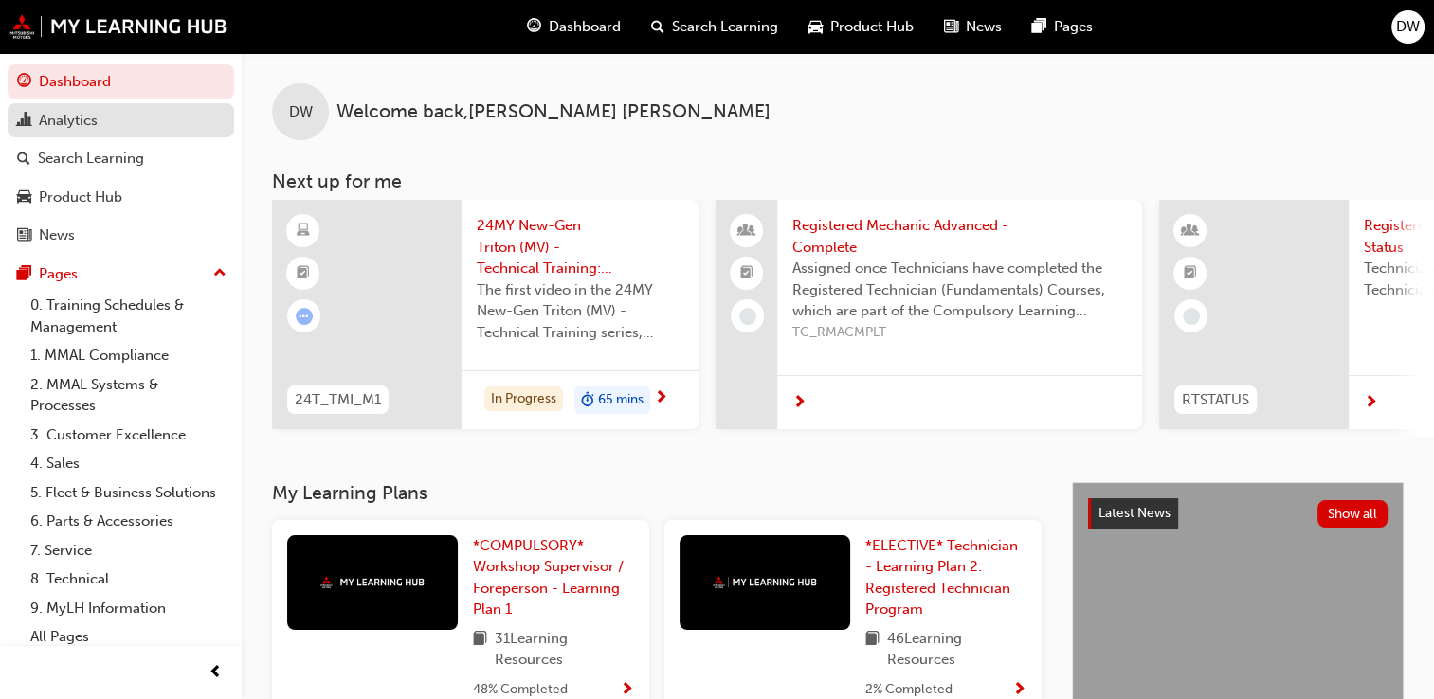
click at [53, 121] on div "Analytics" at bounding box center [68, 121] width 59 height 22
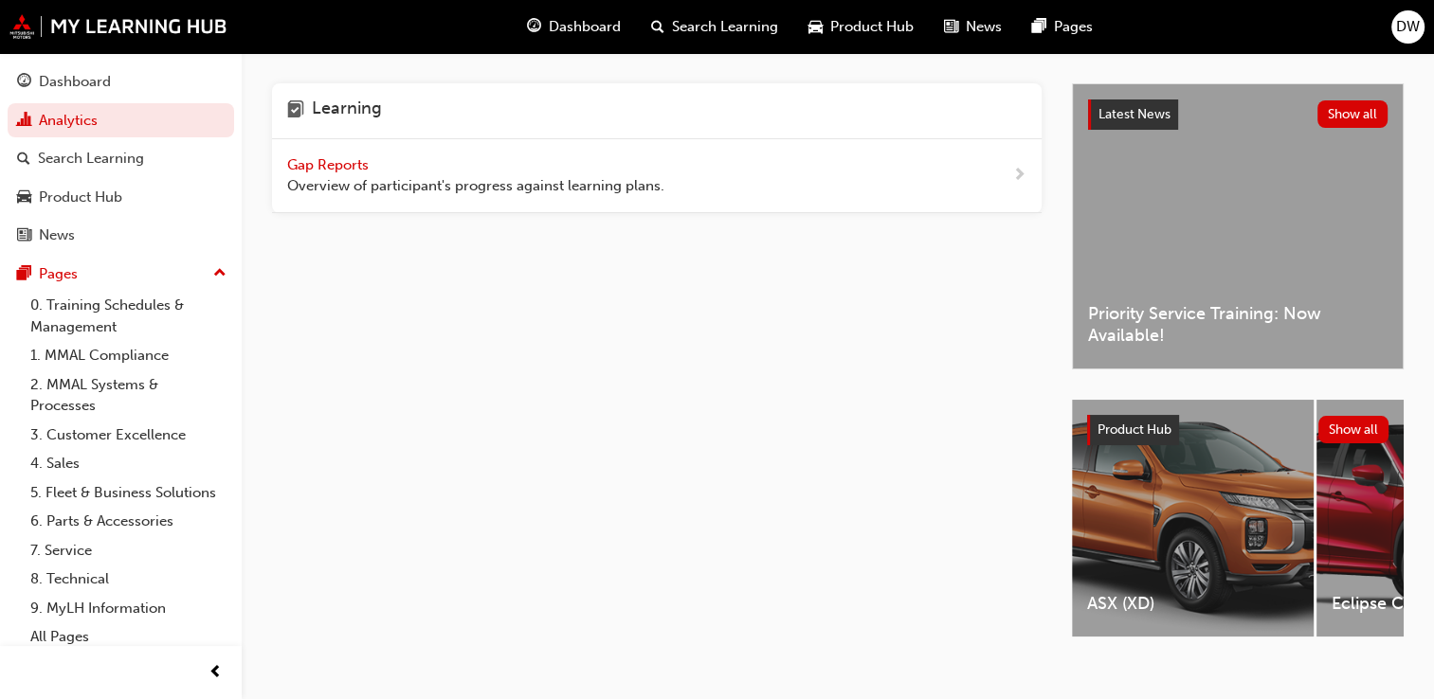
click at [316, 166] on span "Gap Reports" at bounding box center [329, 164] width 85 height 17
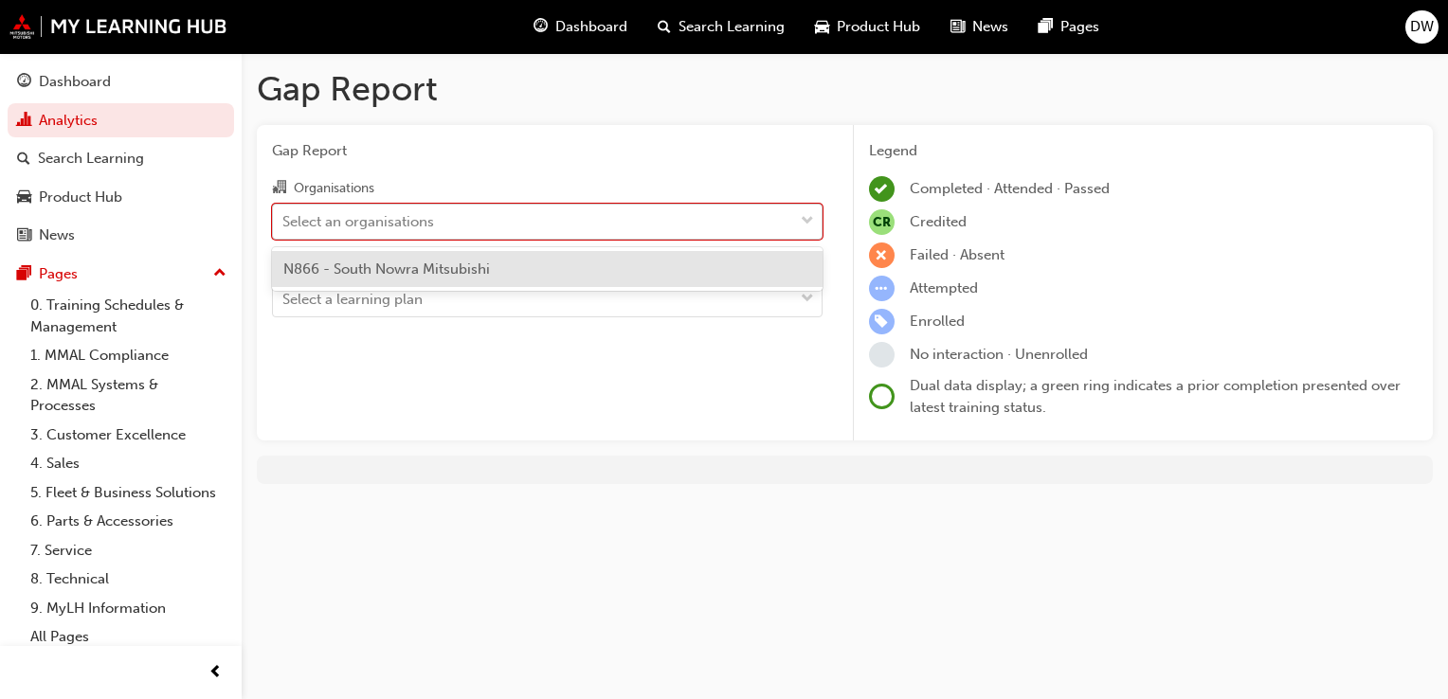
click at [811, 219] on span "down-icon" at bounding box center [807, 221] width 13 height 25
click at [284, 219] on input "Organisations option N866 - South Nowra Mitsubishi focused, 1 of 1. 1 result av…" at bounding box center [283, 220] width 2 height 16
click at [777, 274] on div "N866 - South Nowra Mitsubishi" at bounding box center [547, 269] width 551 height 37
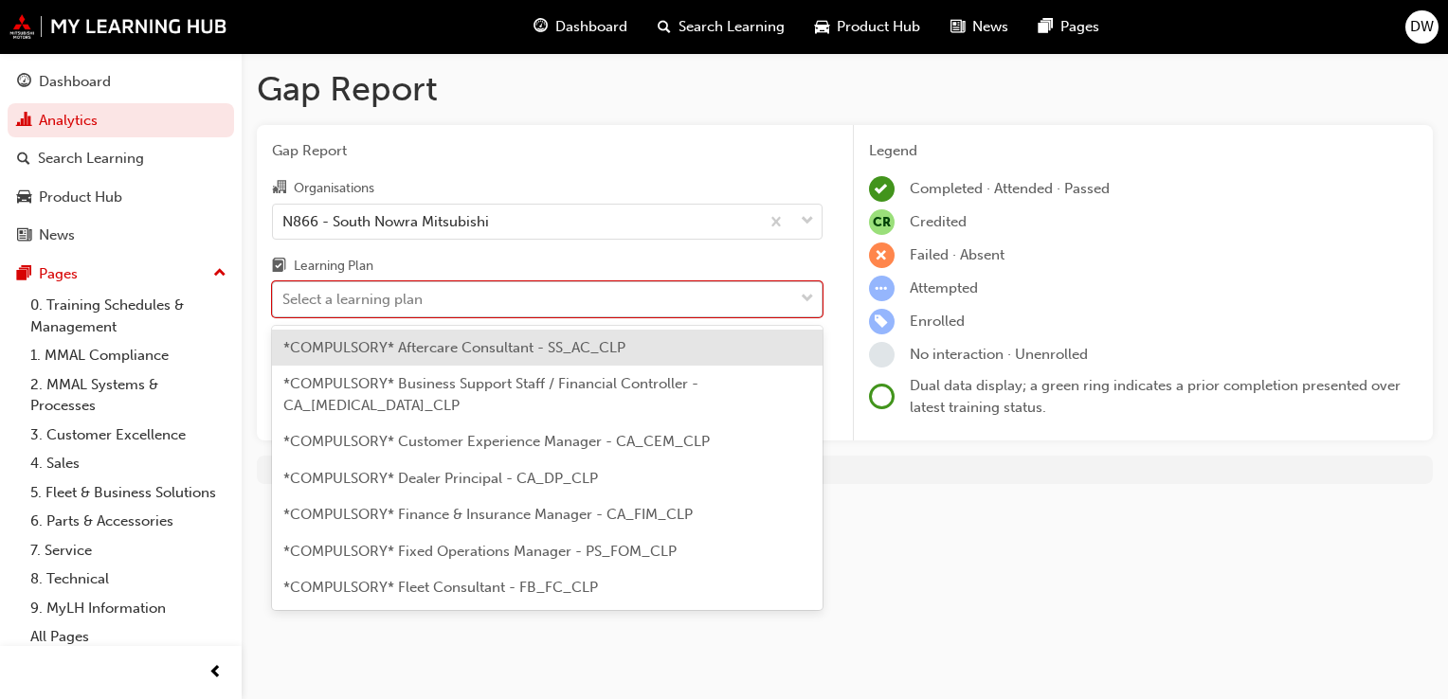
click at [803, 304] on span "down-icon" at bounding box center [807, 299] width 13 height 25
click at [284, 304] on input "Learning Plan option *COMPULSORY* Aftercare Consultant - SS_AC_CLP focused, 1 o…" at bounding box center [283, 299] width 2 height 16
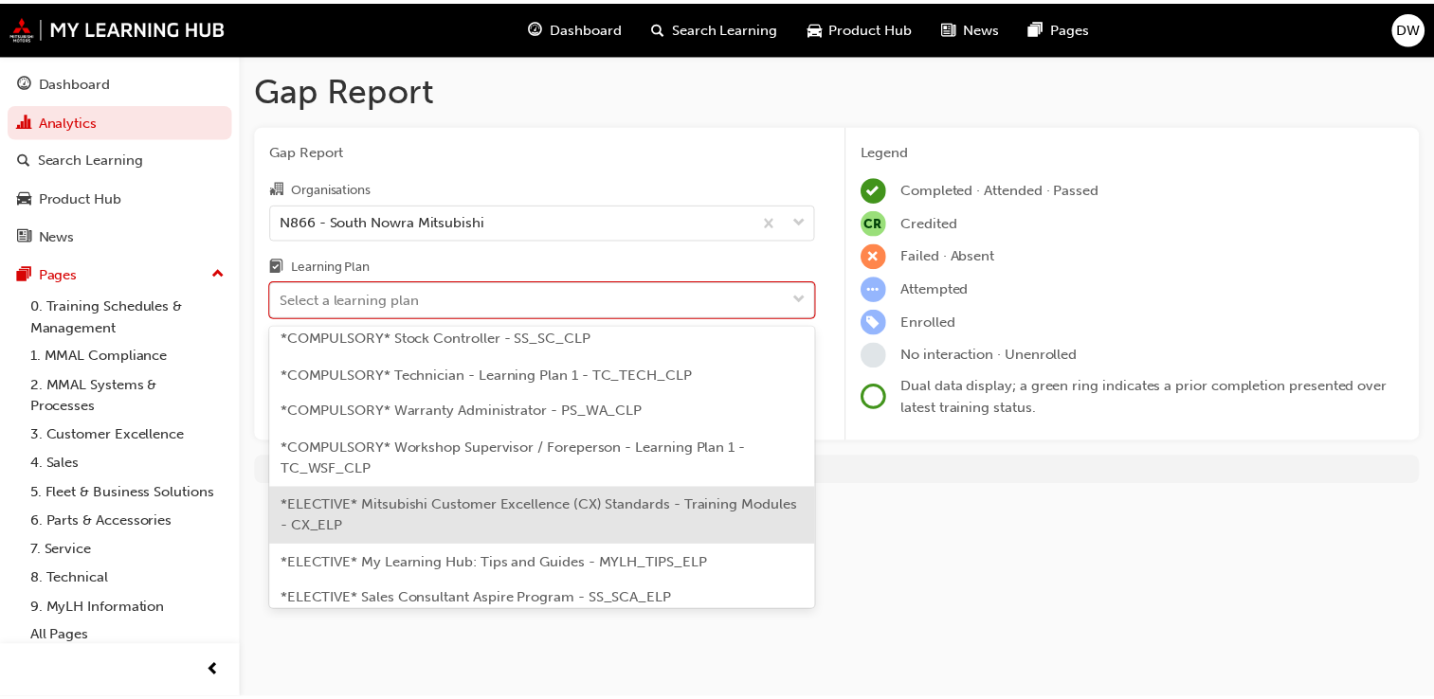
scroll to position [751, 0]
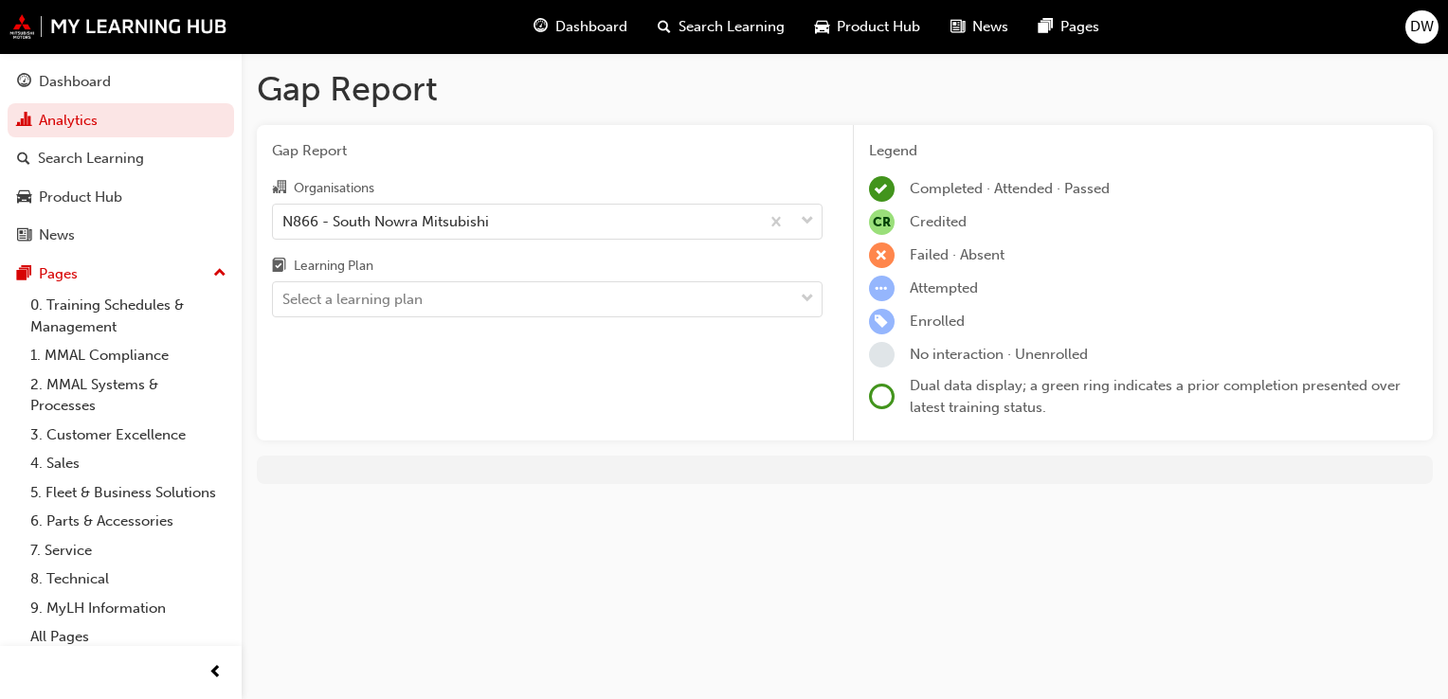
click at [959, 546] on div "Gap Report Gap Report Organisations N866 - South Nowra Mitsubishi Learning Plan…" at bounding box center [724, 349] width 1448 height 699
click at [170, 172] on link "Search Learning" at bounding box center [121, 158] width 226 height 35
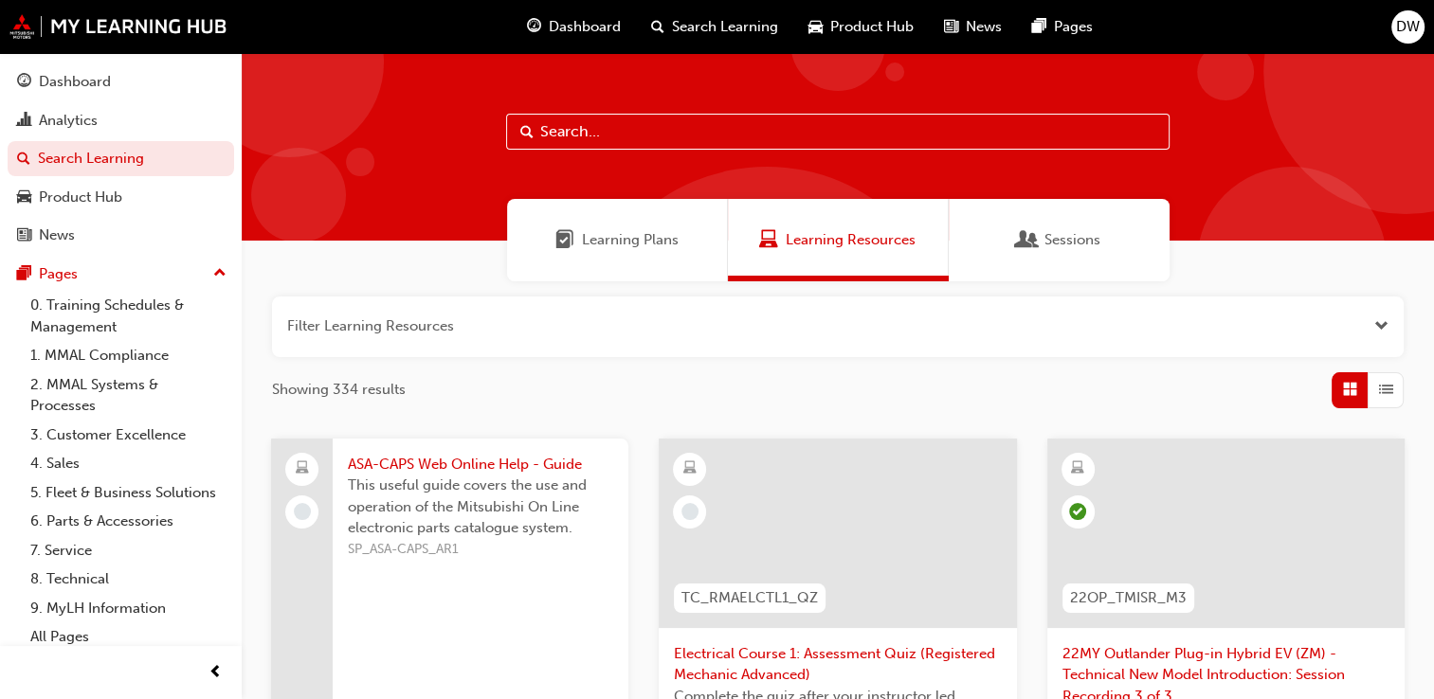
click at [614, 225] on div "Learning Plans" at bounding box center [617, 240] width 221 height 82
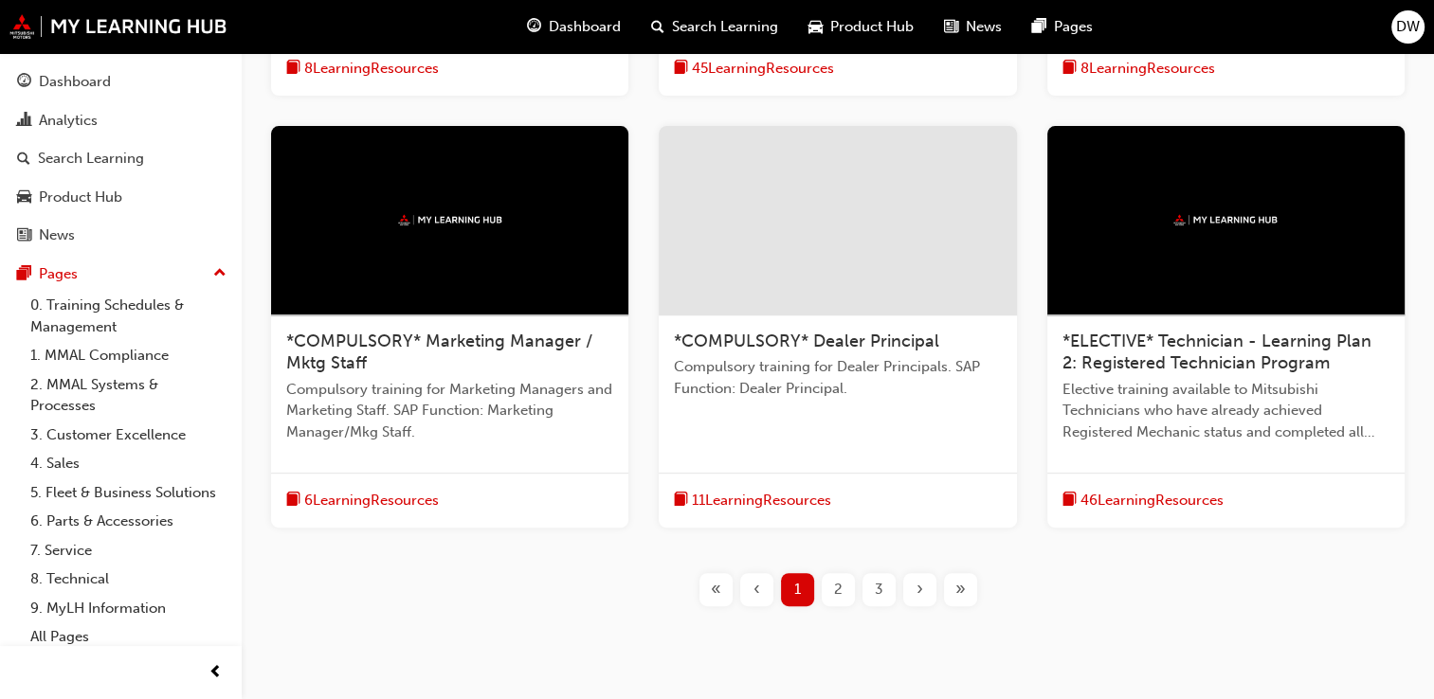
scroll to position [804, 0]
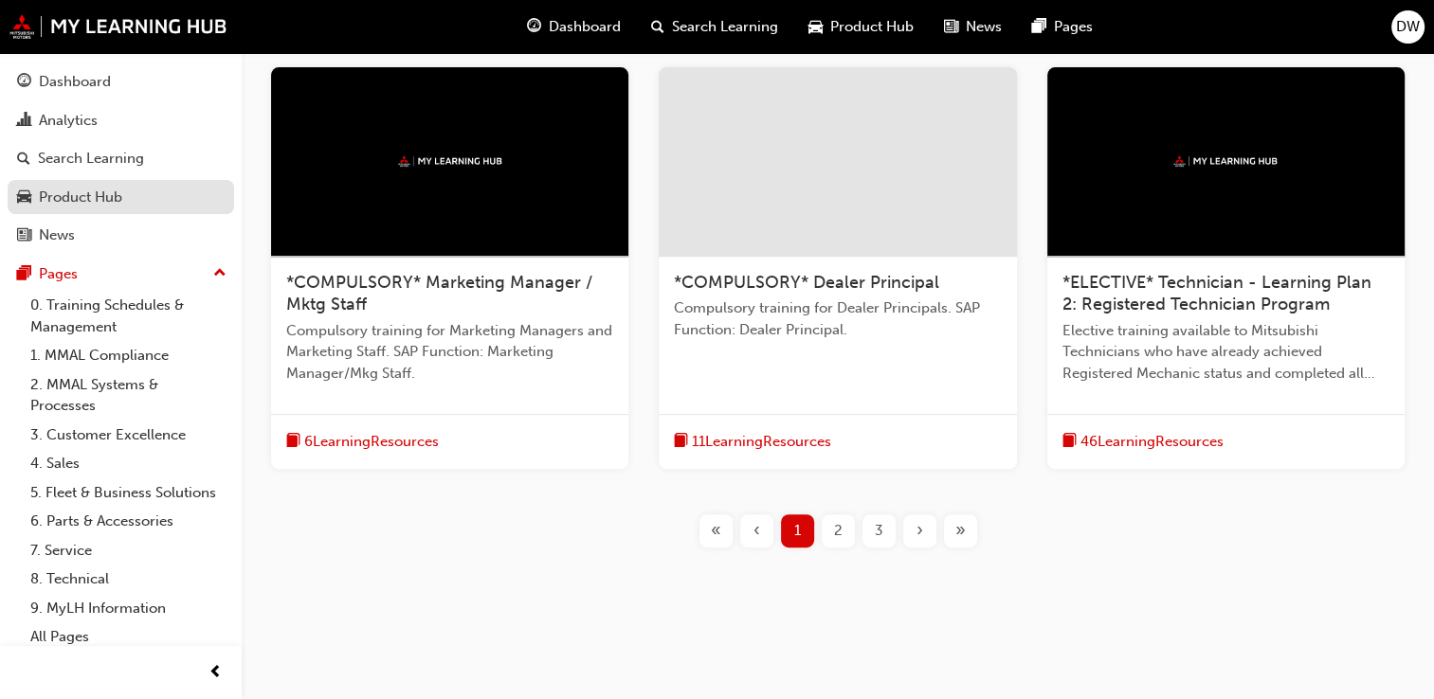
click at [75, 199] on div "Product Hub" at bounding box center [80, 198] width 83 height 22
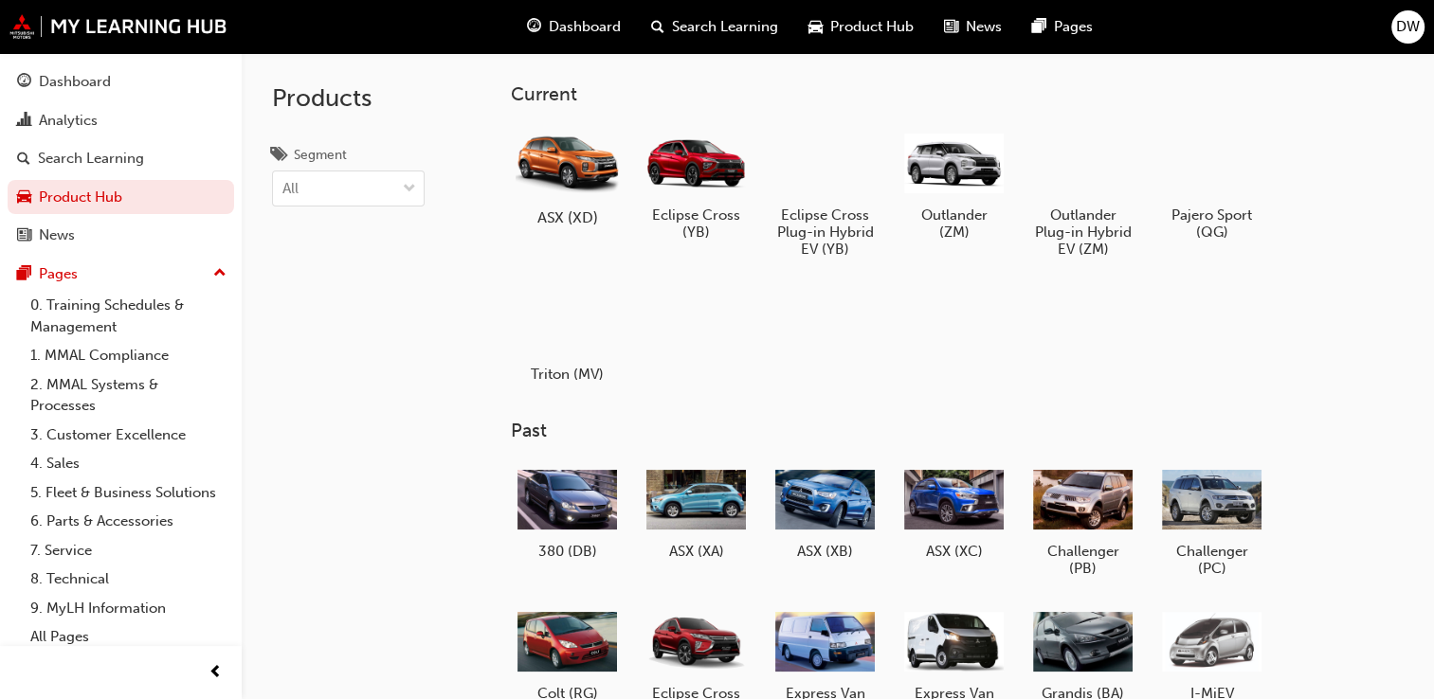
click at [591, 150] on div at bounding box center [567, 163] width 105 height 76
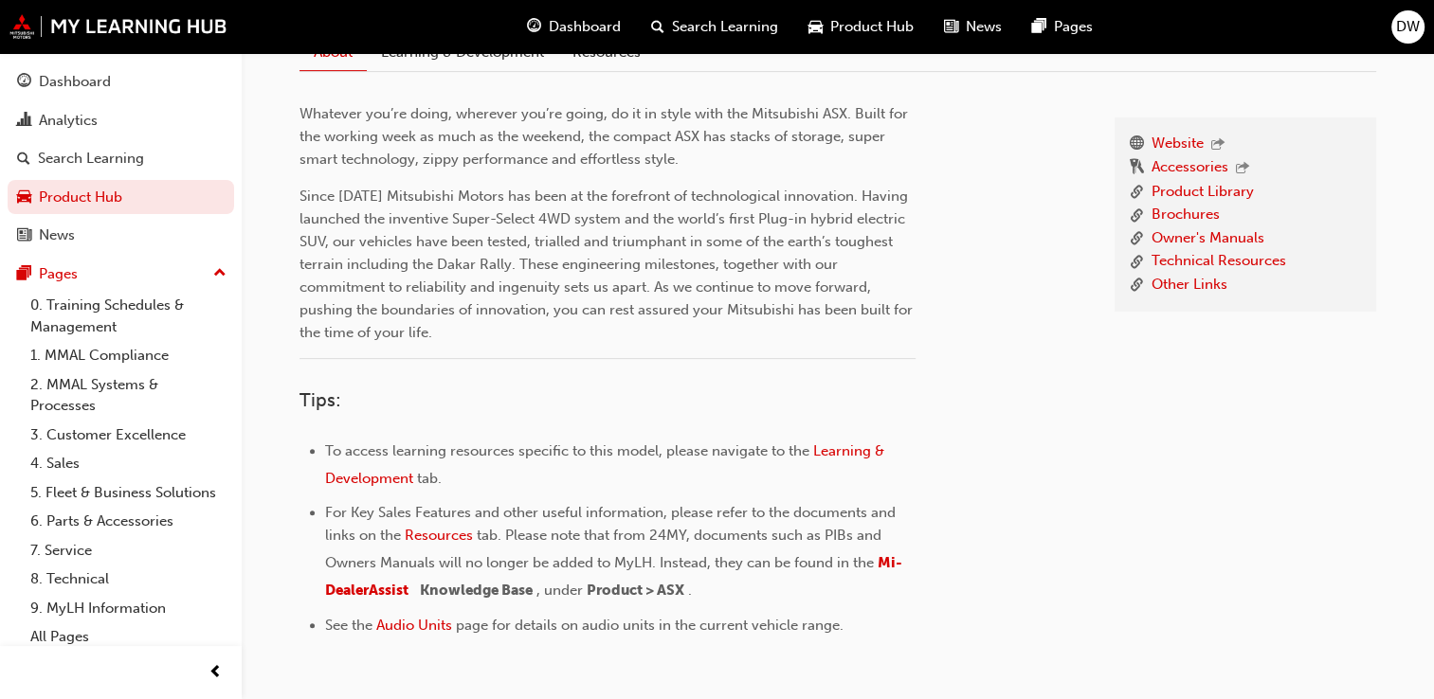
scroll to position [614, 0]
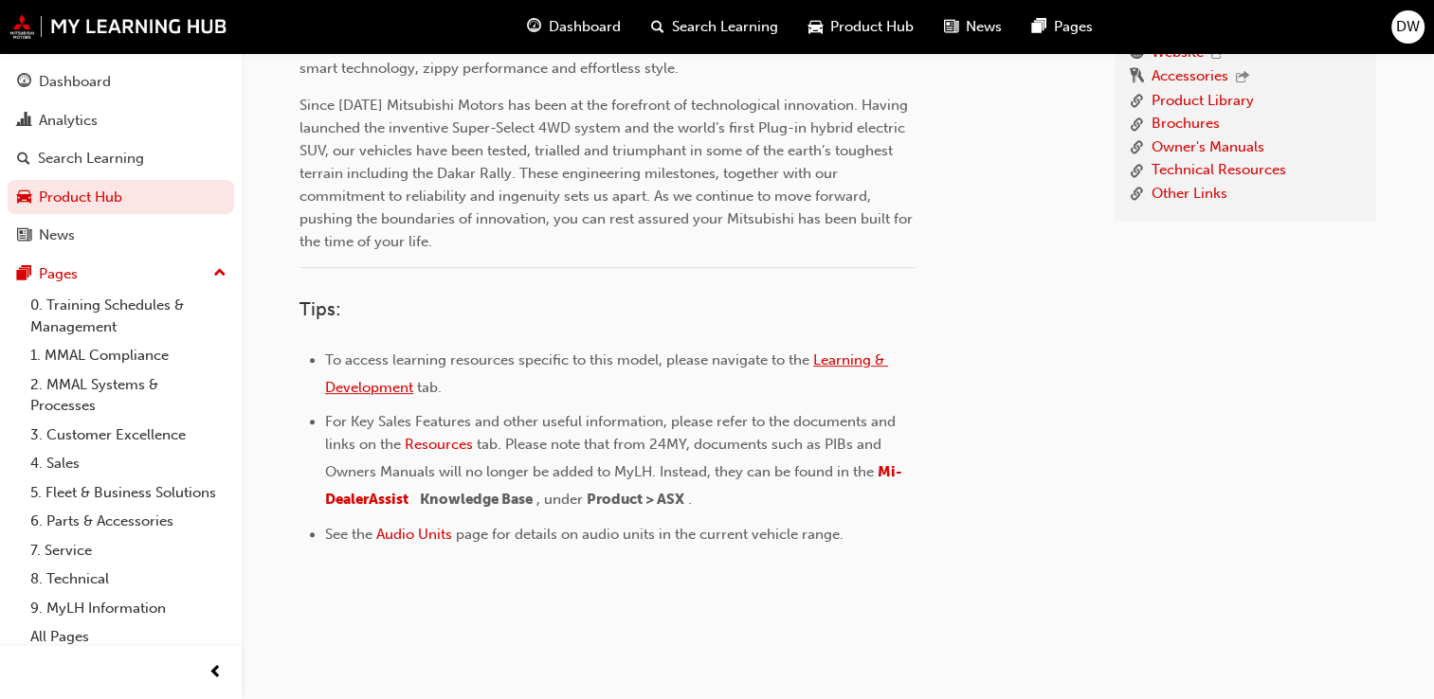
click at [853, 354] on span "Learning & Development" at bounding box center [606, 374] width 563 height 45
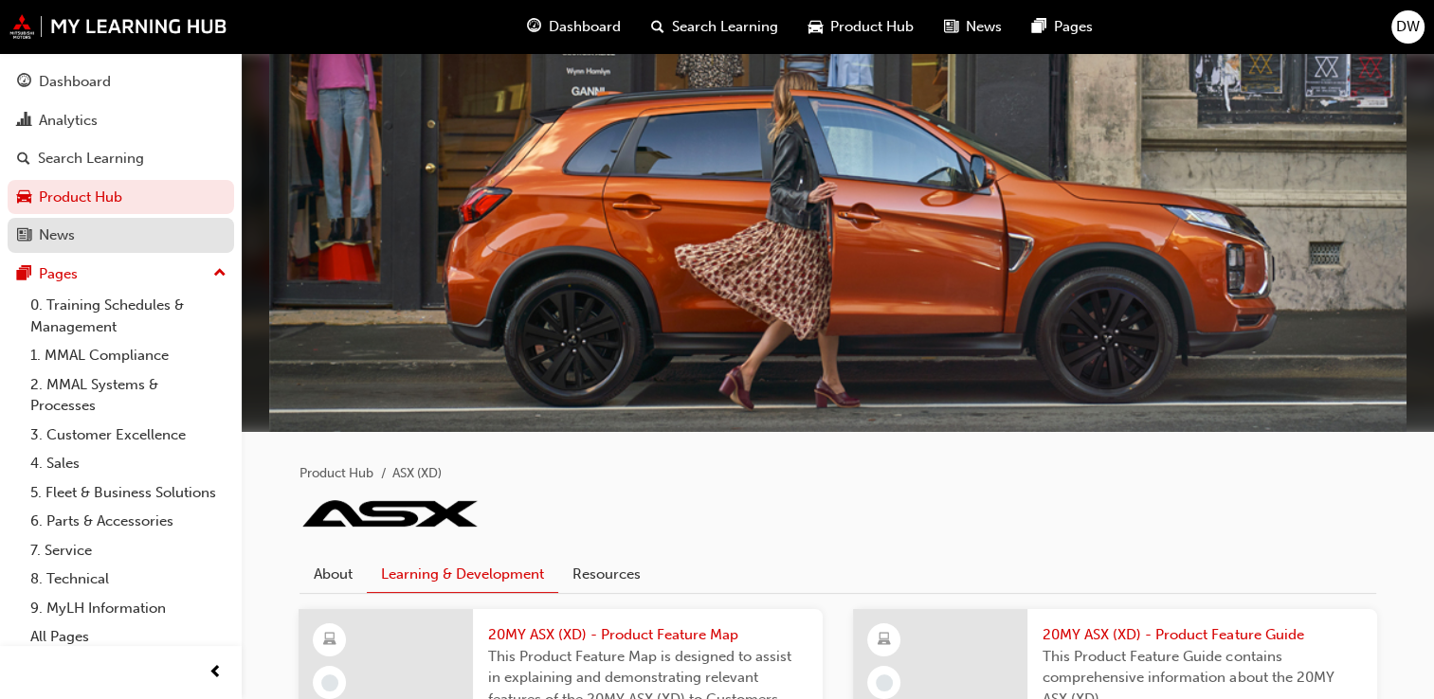
click at [78, 235] on div "News" at bounding box center [121, 236] width 208 height 24
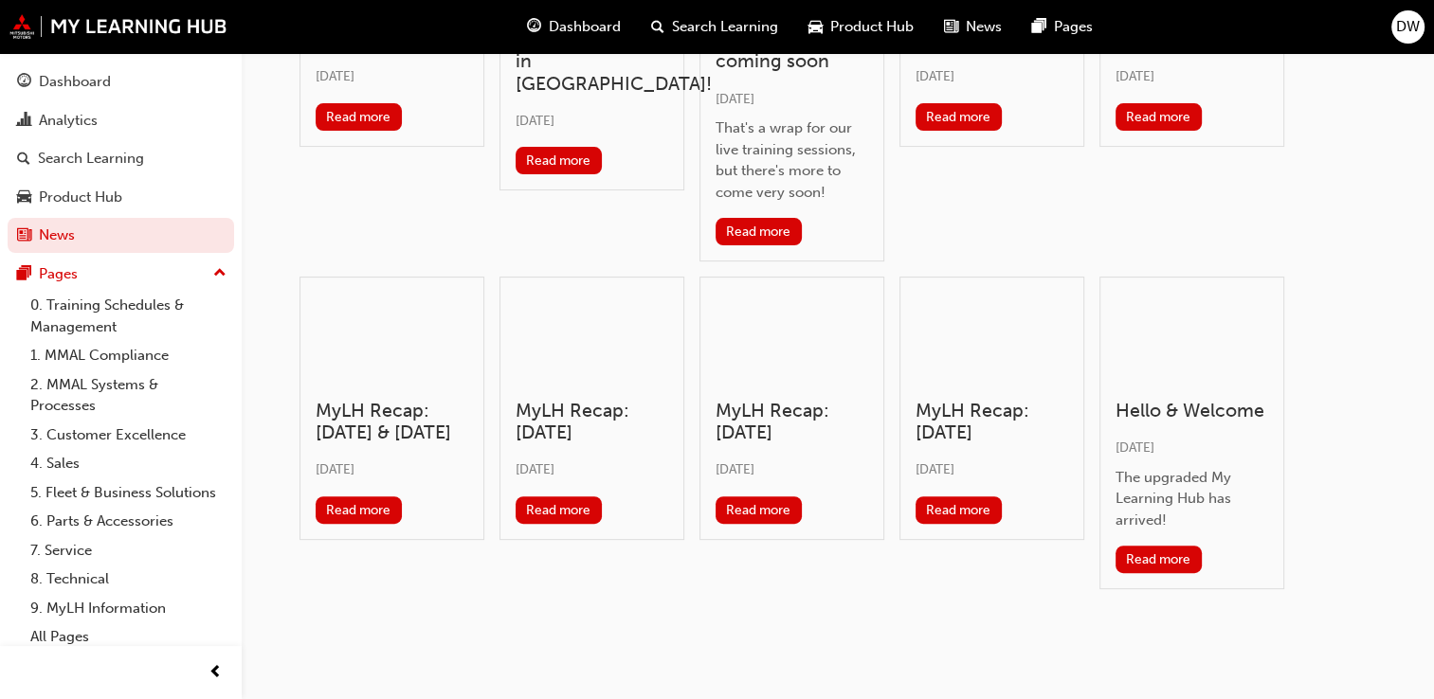
scroll to position [564, 0]
